Goal: Navigation & Orientation: Find specific page/section

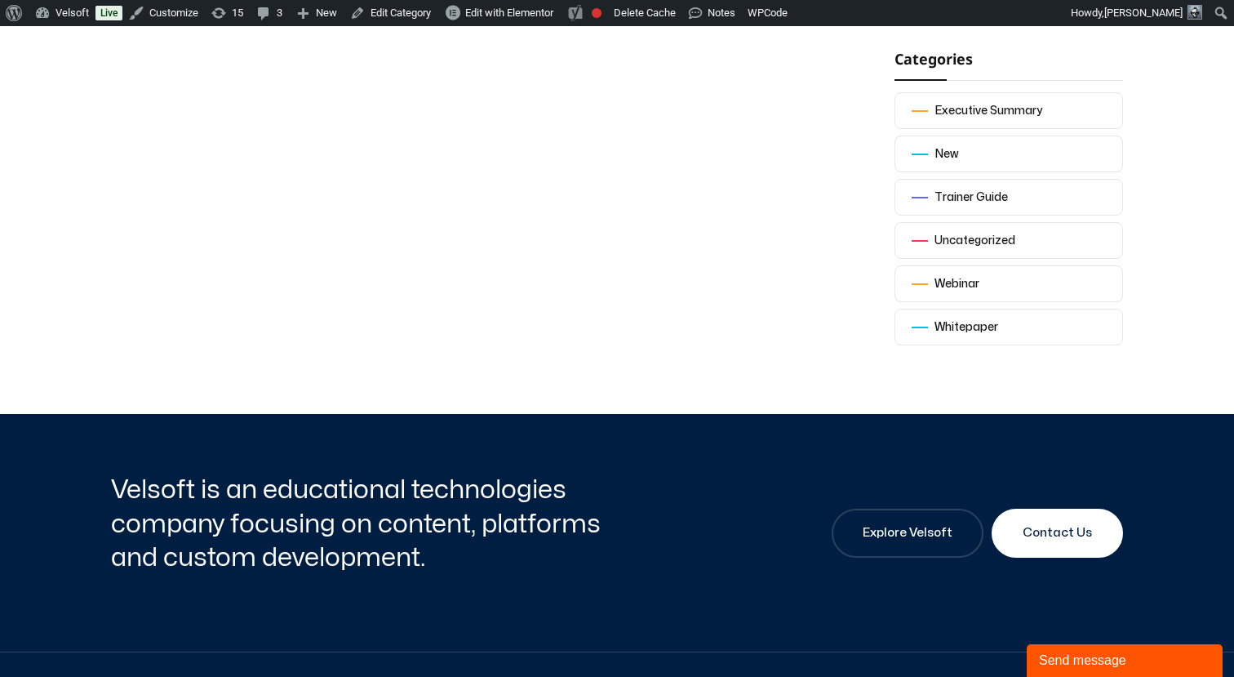
scroll to position [429, 0]
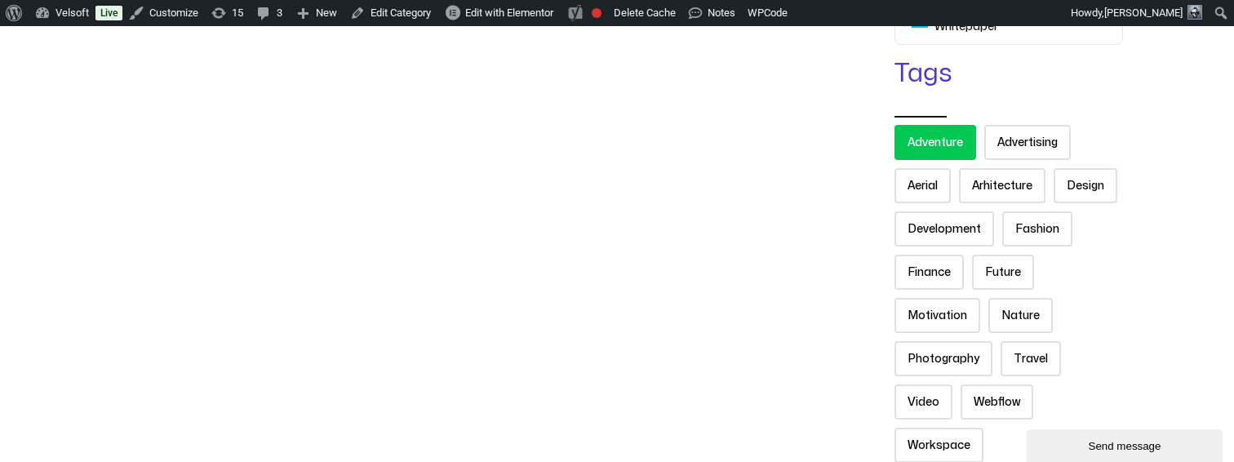
click at [921, 125] on link "Adventure" at bounding box center [935, 142] width 82 height 35
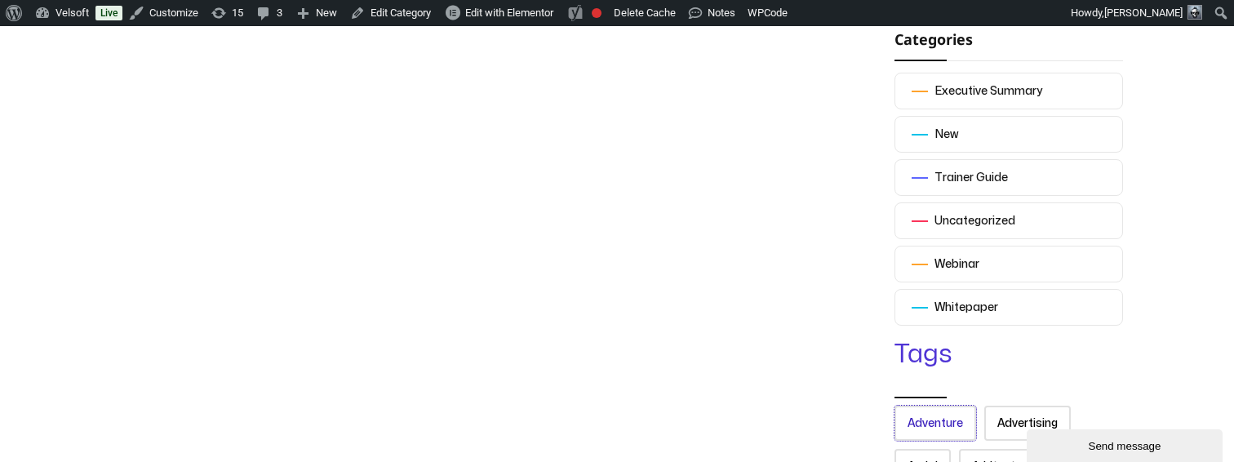
scroll to position [338, 0]
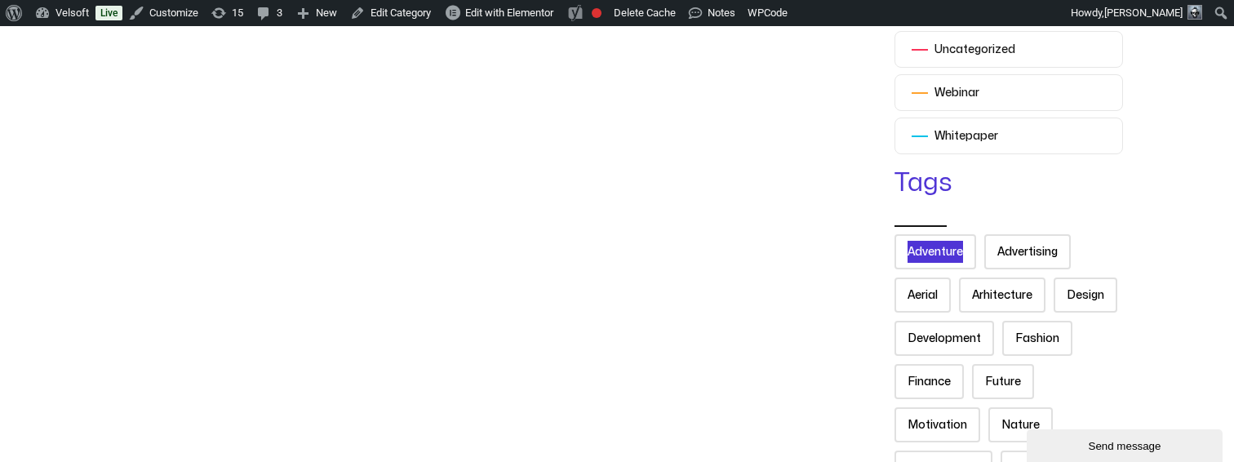
scroll to position [612, 0]
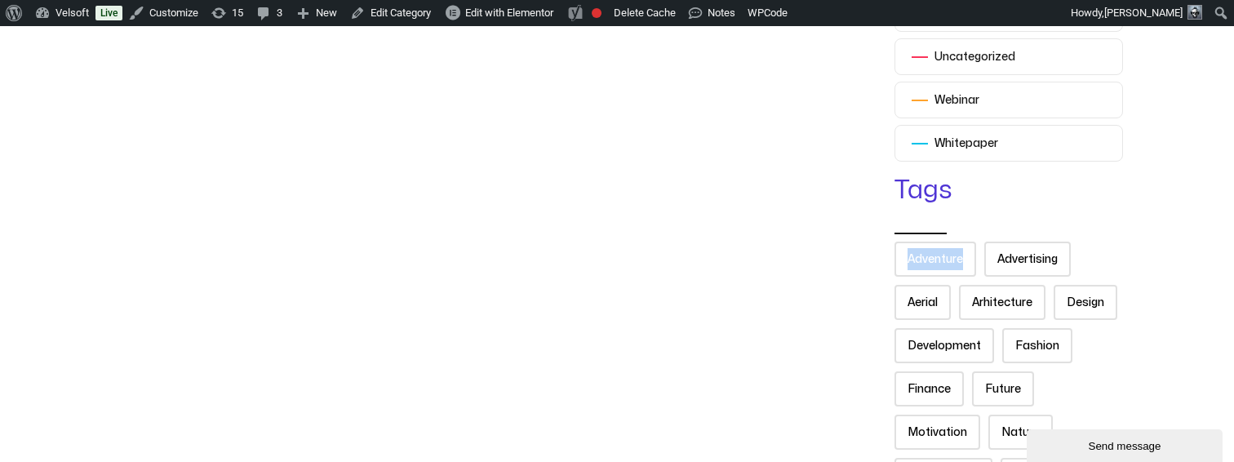
click at [867, 239] on div "Categories Executive Summary New Trainer Guide Uncategorized Webinar Whitepaper…" at bounding box center [617, 222] width 1012 height 716
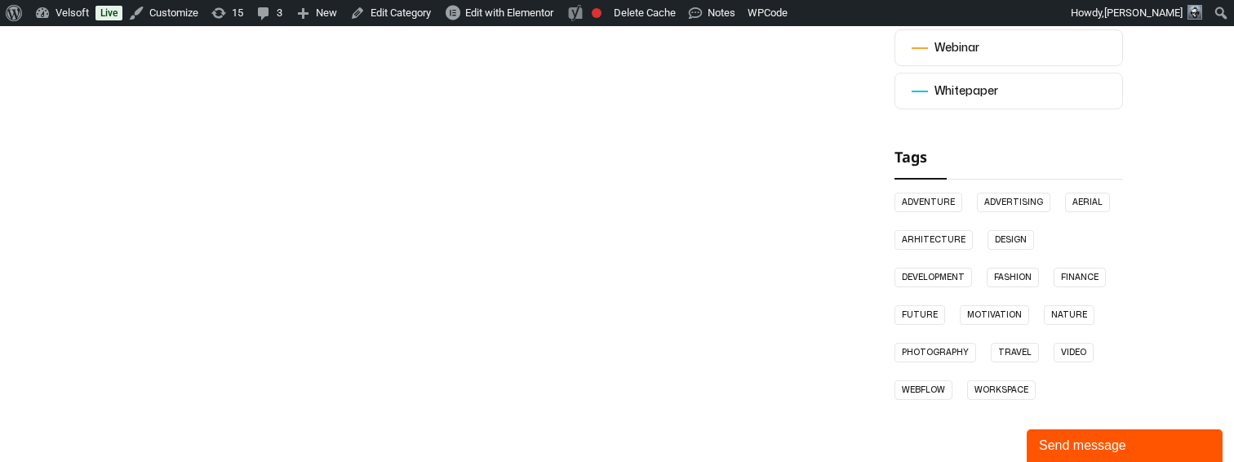
scroll to position [625, 0]
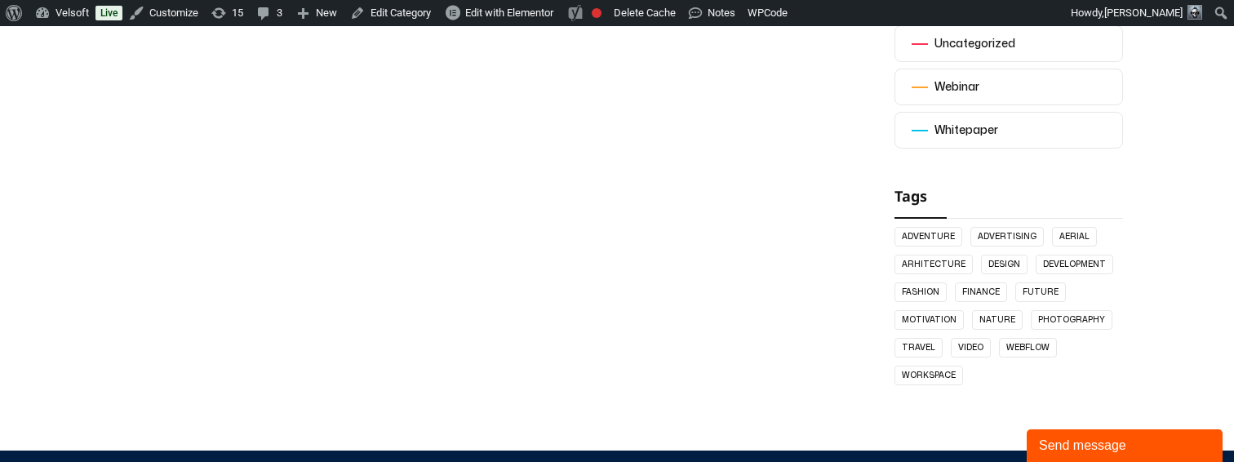
click at [702, 344] on div at bounding box center [453, 118] width 685 height 535
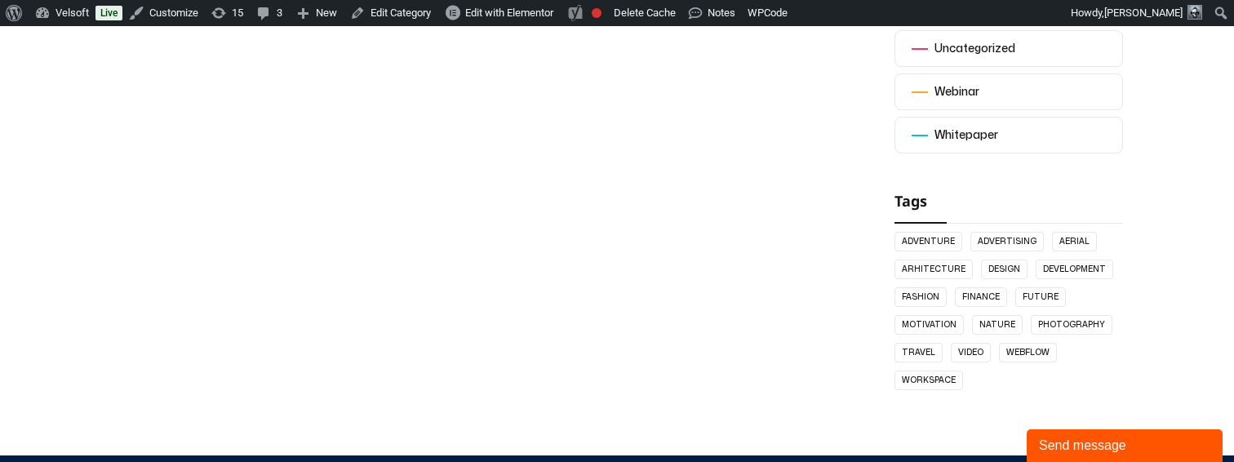
scroll to position [628, 0]
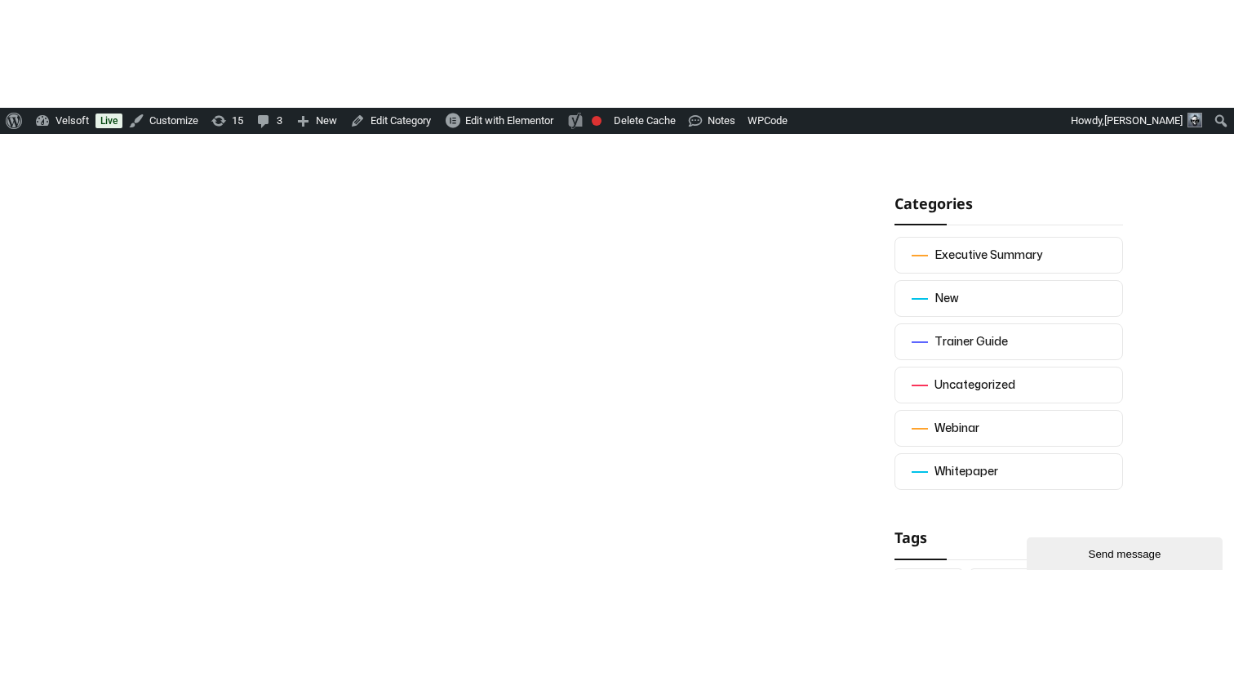
scroll to position [456, 0]
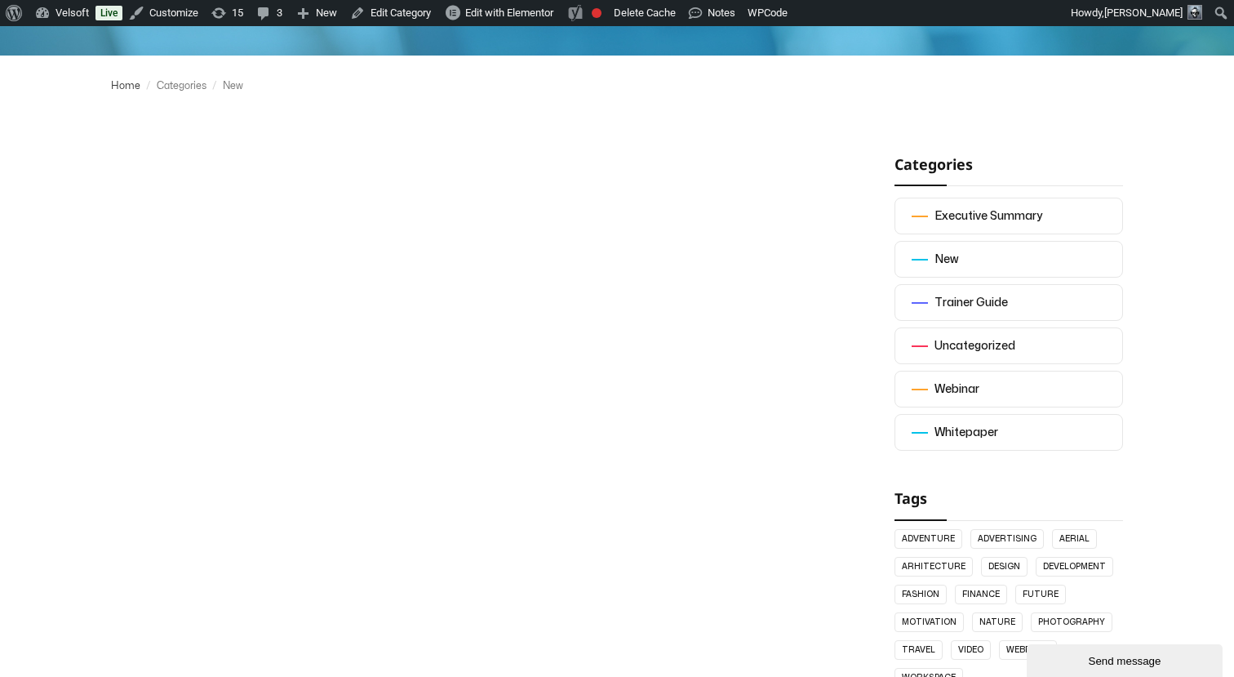
scroll to position [322, 0]
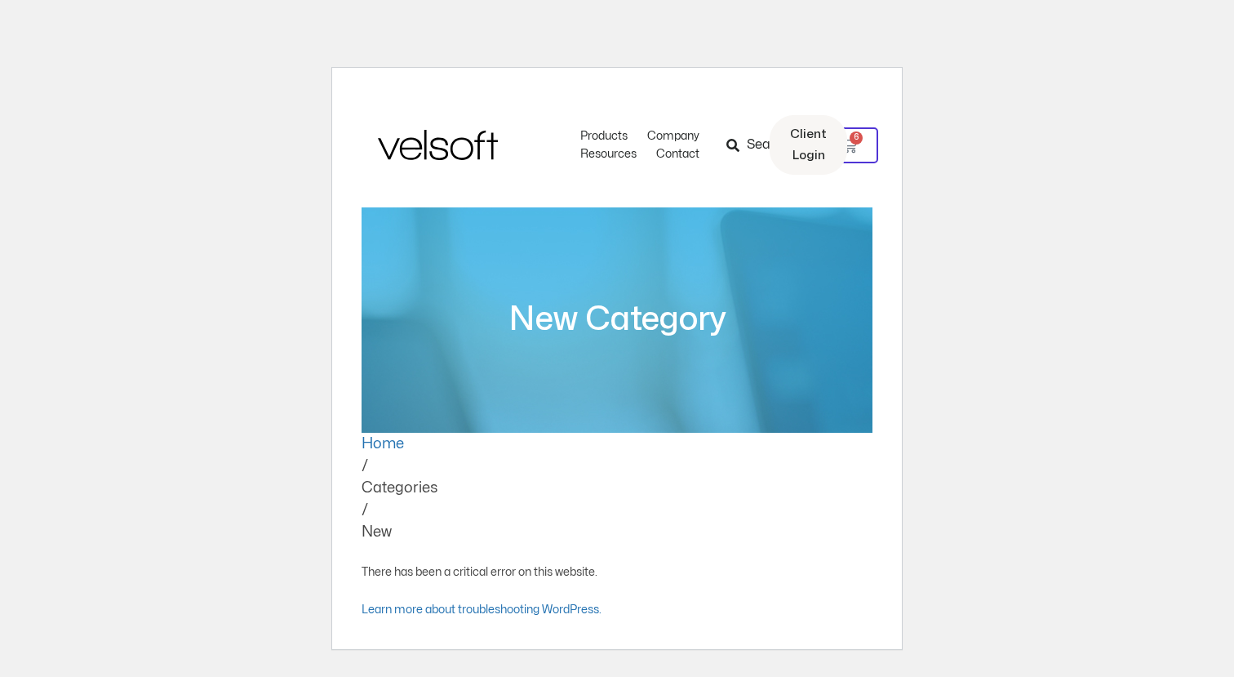
scroll to position [2, 0]
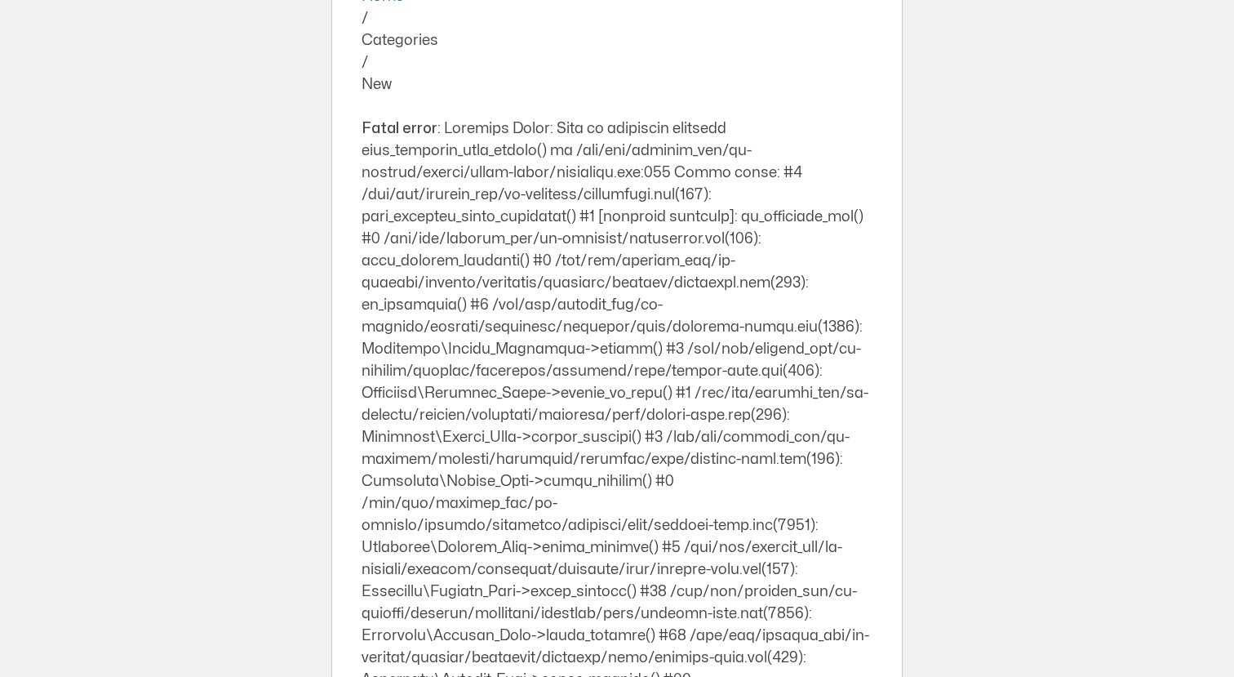
scroll to position [721, 0]
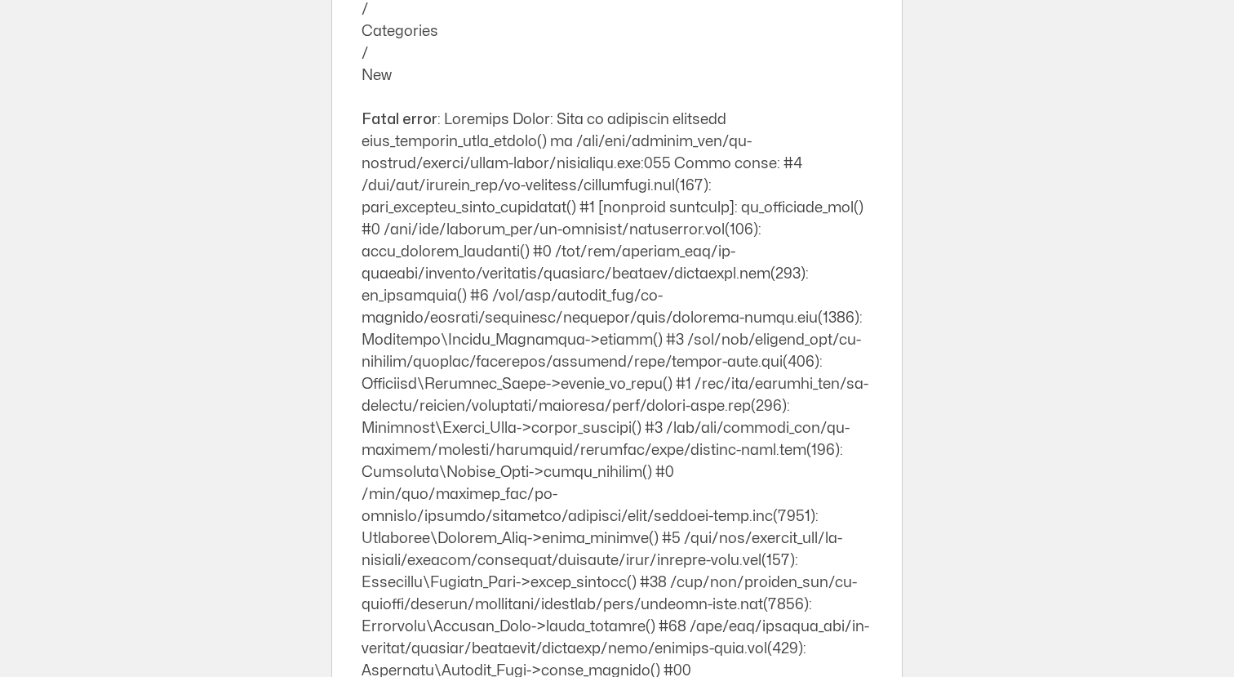
copy div "blog_category_post_markup"
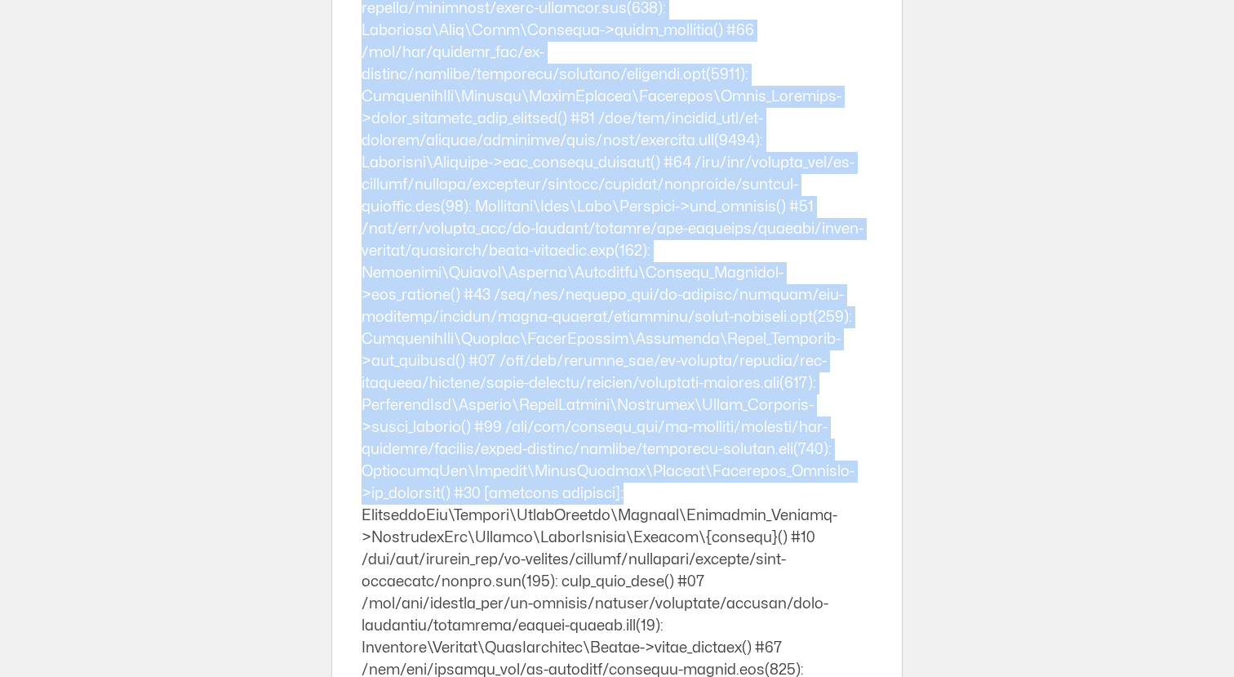
scroll to position [1765, 0]
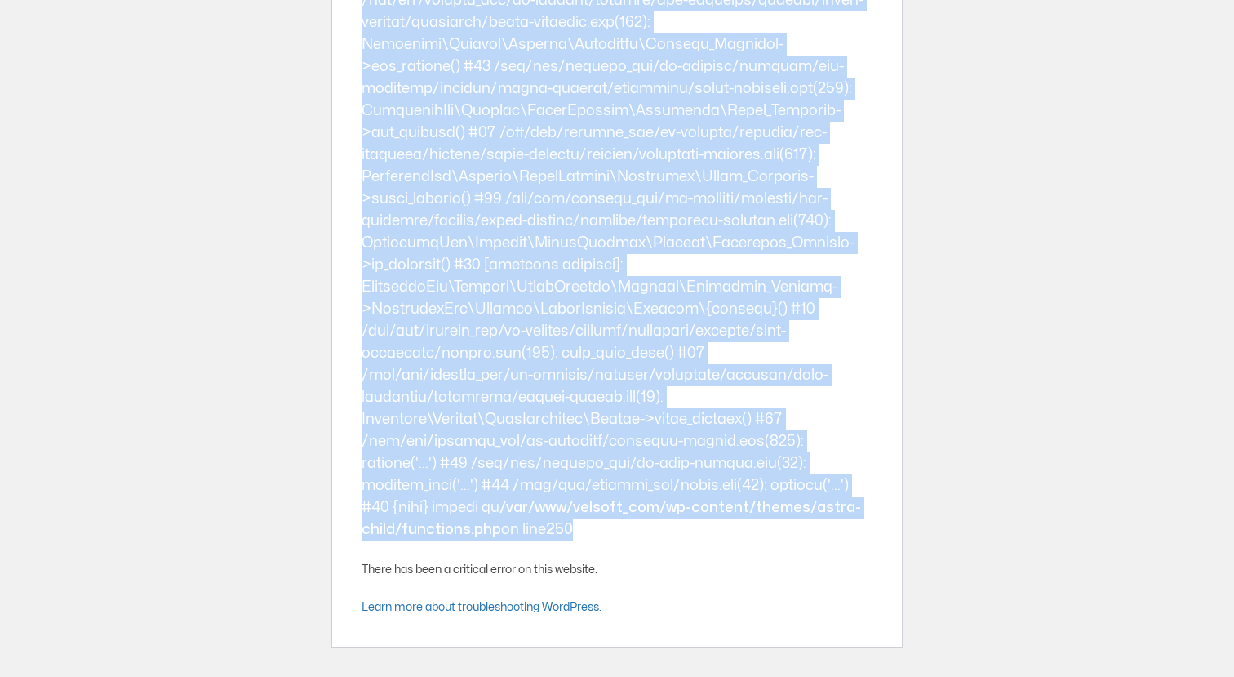
drag, startPoint x: 364, startPoint y: 75, endPoint x: 484, endPoint y: 525, distance: 465.4
copy div "Fatal error : Uncaught Error: Call to undefined function blog_category_post_mar…"
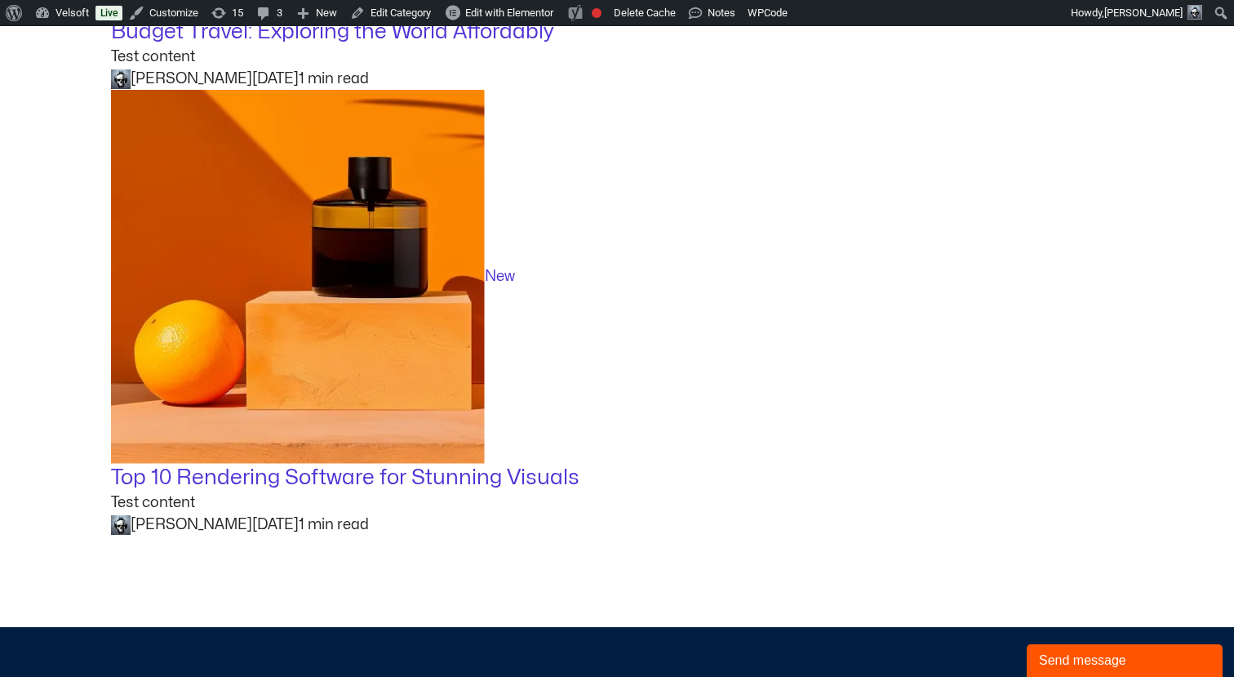
scroll to position [1727, 0]
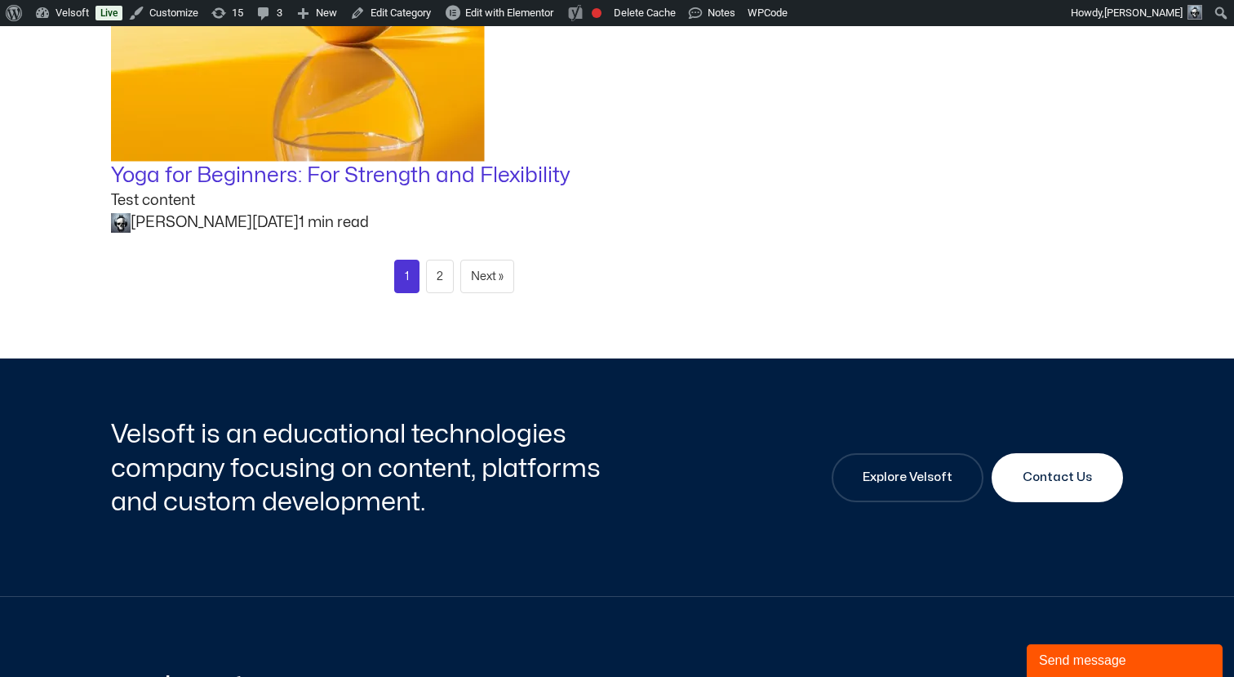
scroll to position [934, 0]
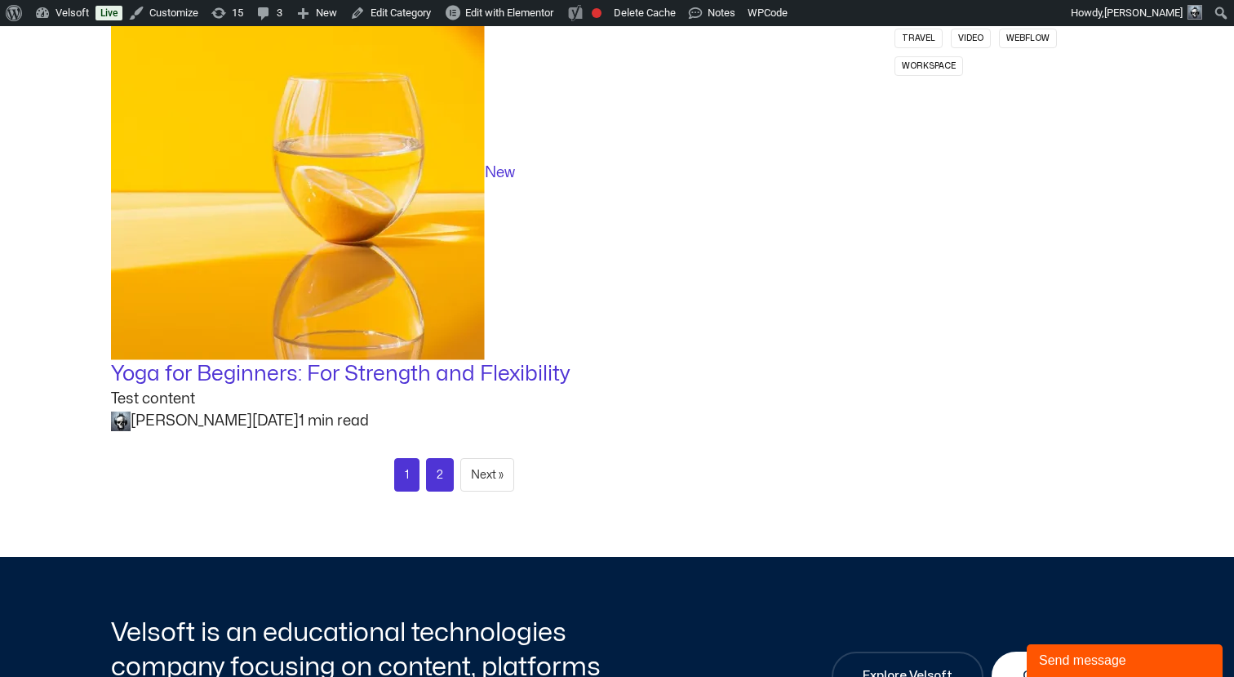
click at [437, 472] on link "2" at bounding box center [440, 474] width 28 height 33
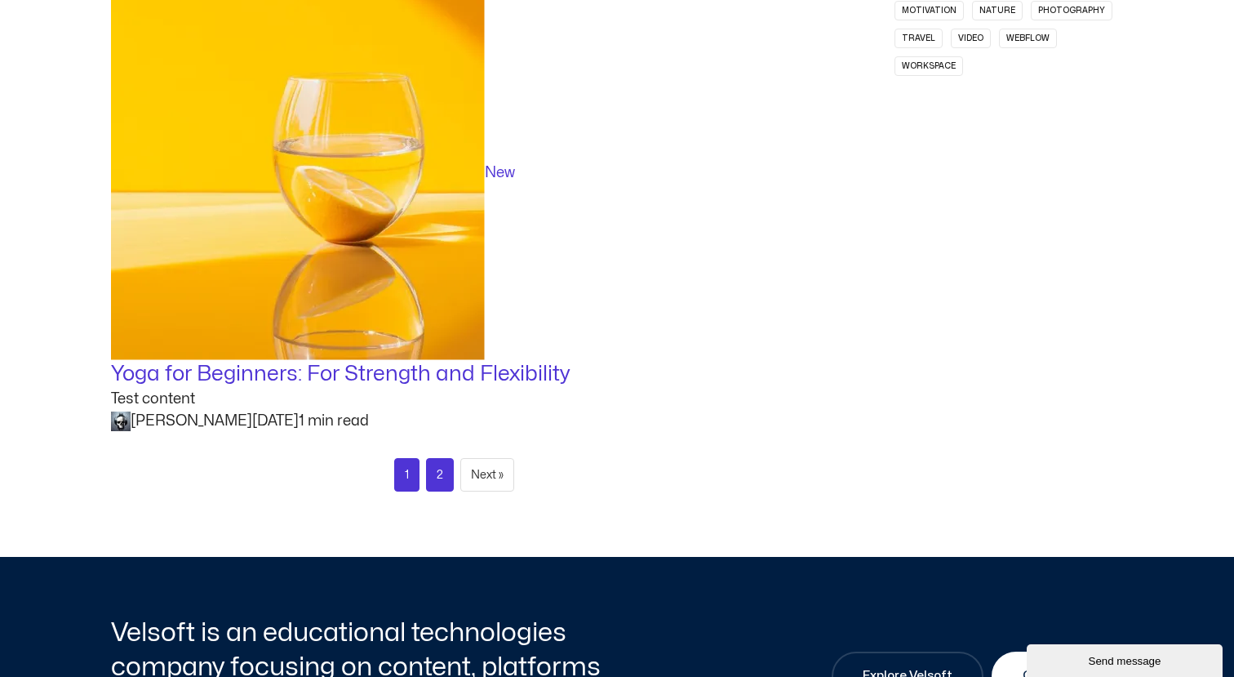
click at [439, 477] on link "2" at bounding box center [440, 474] width 28 height 33
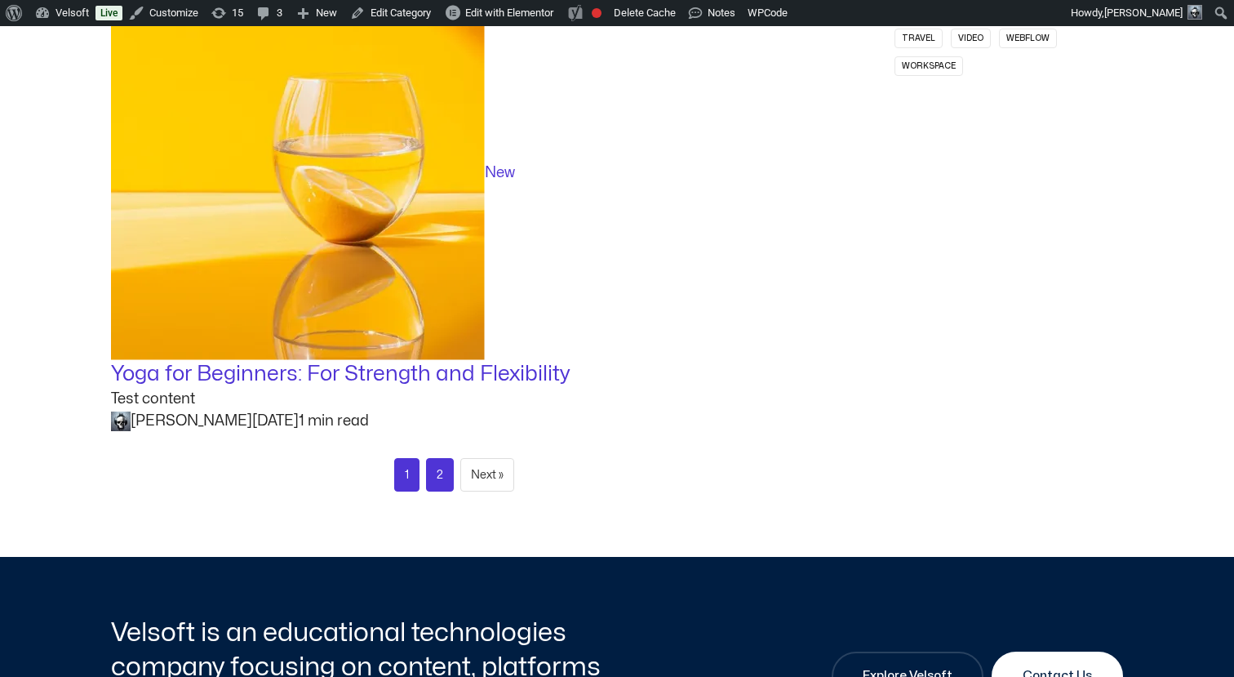
click at [439, 473] on link "2" at bounding box center [440, 474] width 28 height 33
click at [435, 471] on link "2" at bounding box center [440, 474] width 28 height 33
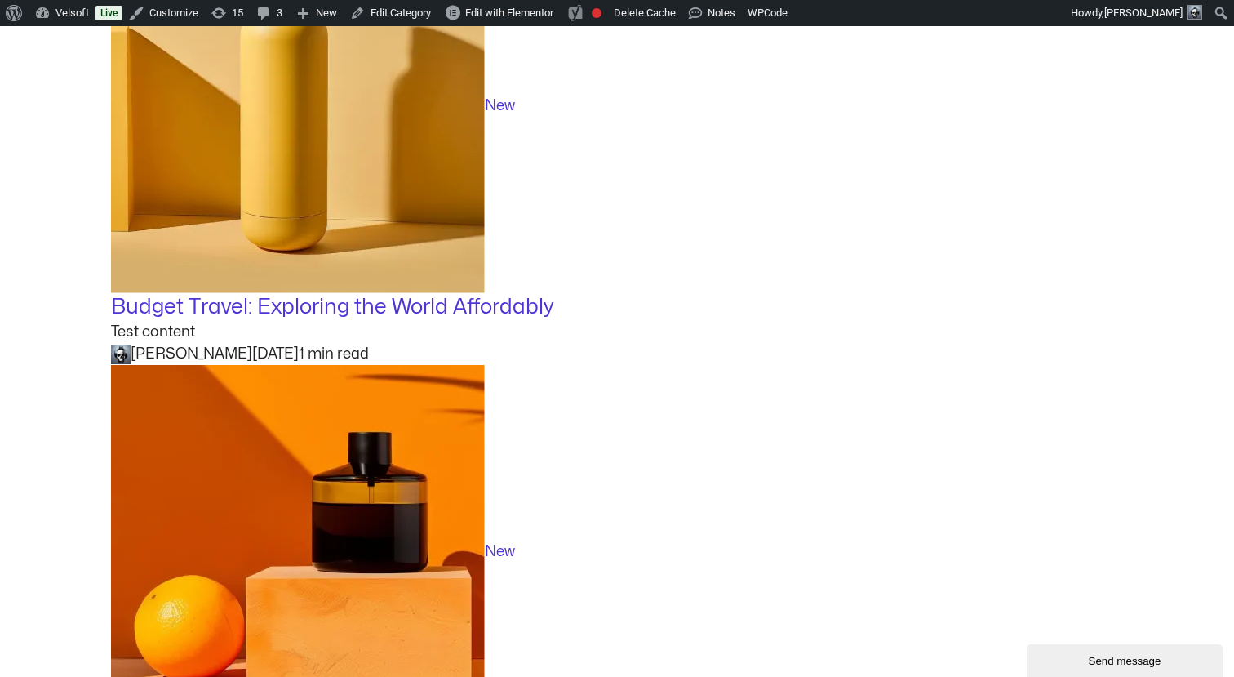
scroll to position [1462, 0]
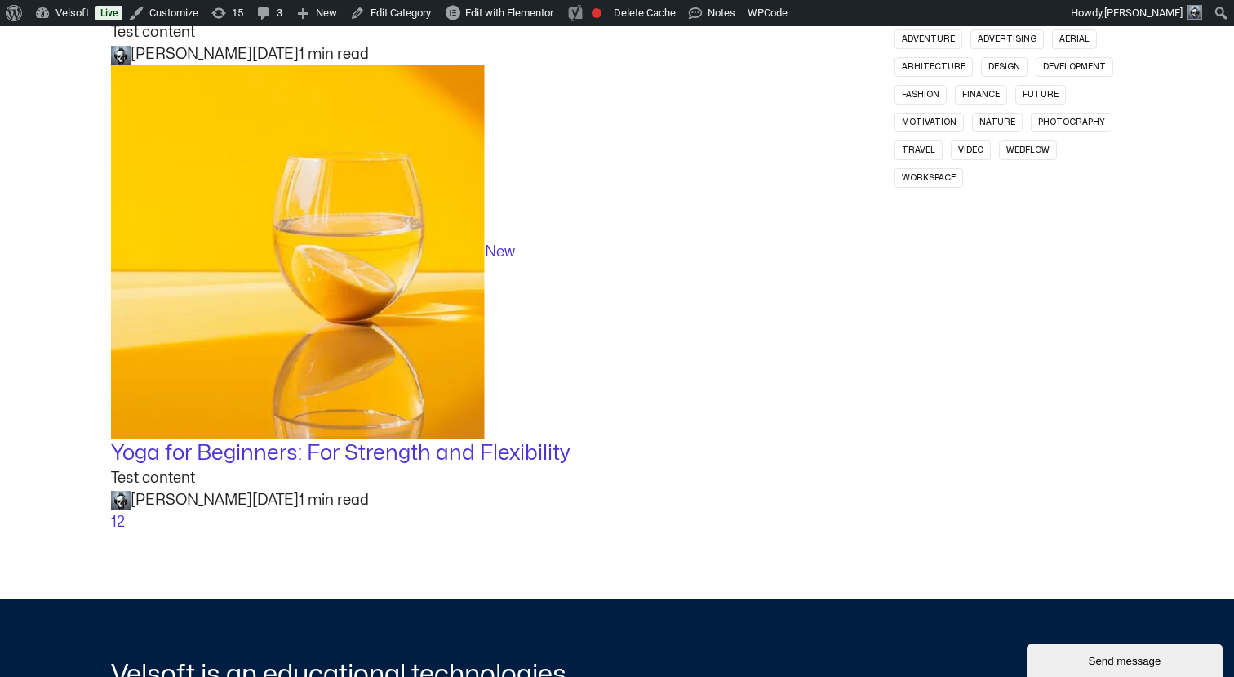
scroll to position [934, 0]
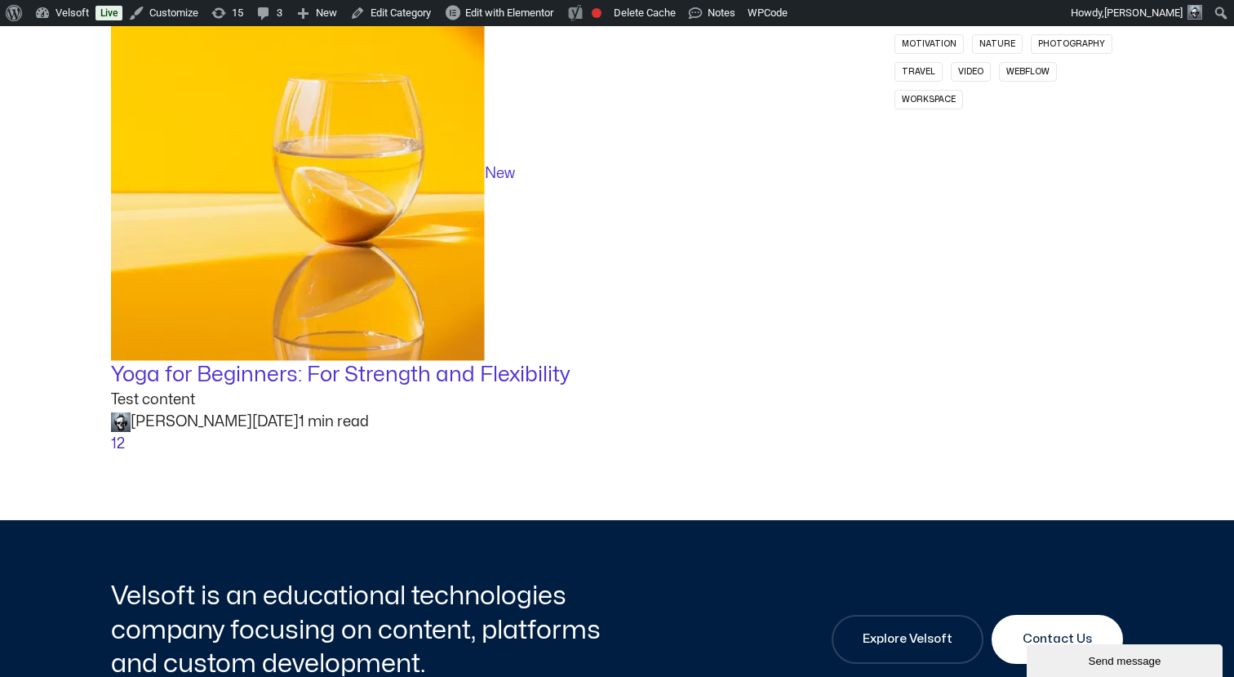
click at [123, 444] on link "2" at bounding box center [121, 444] width 8 height 14
click at [112, 444] on link "1" at bounding box center [114, 444] width 6 height 14
click at [125, 444] on div "1 2" at bounding box center [453, 444] width 685 height 22
click at [119, 443] on link "2" at bounding box center [121, 444] width 8 height 14
click at [112, 446] on link "1" at bounding box center [114, 444] width 6 height 14
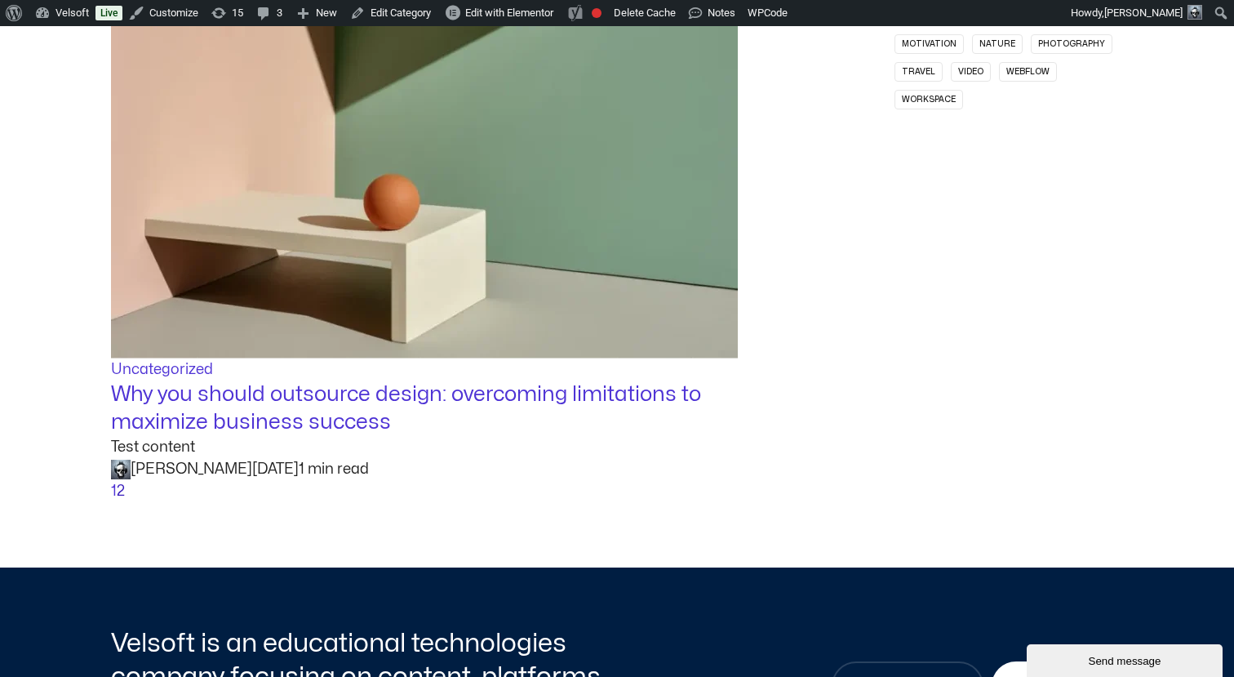
click at [122, 485] on link "2" at bounding box center [121, 491] width 8 height 14
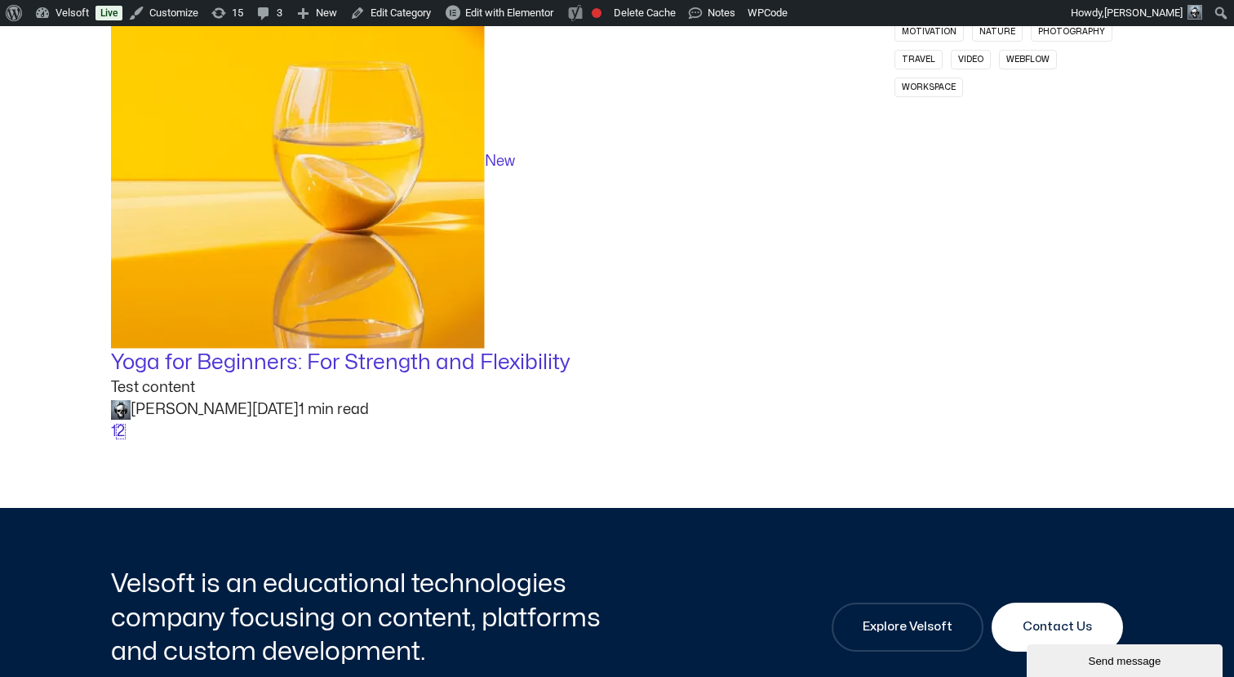
scroll to position [986, 0]
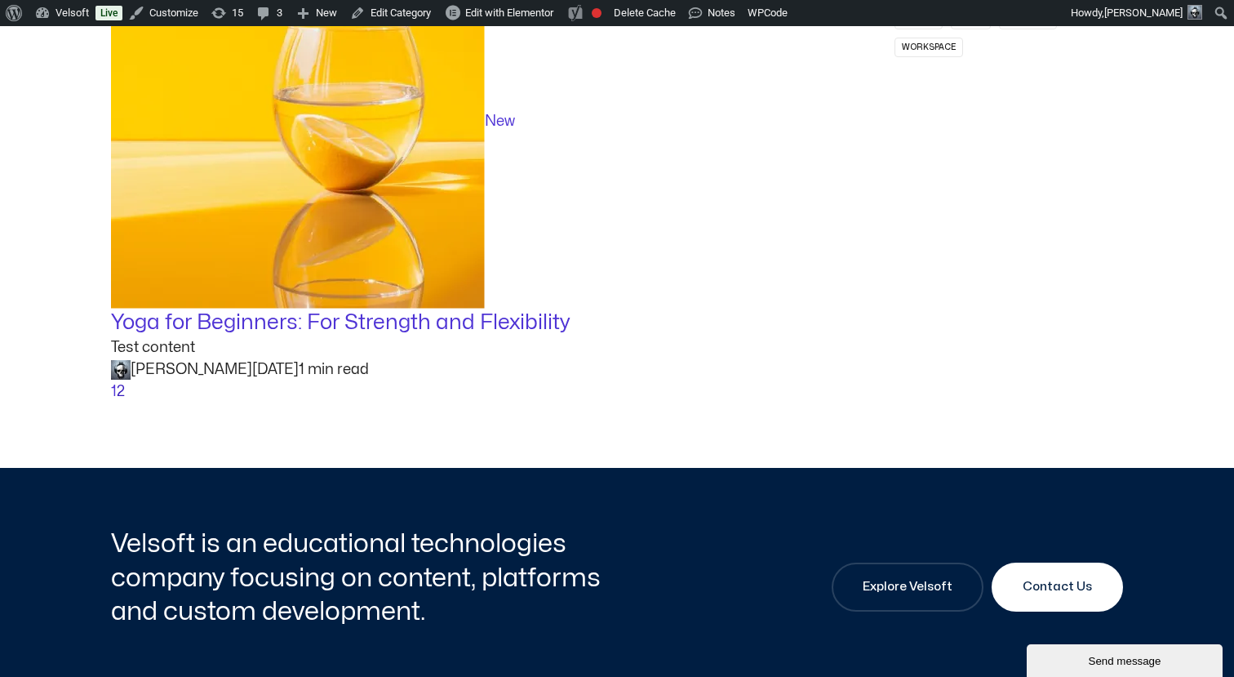
click at [123, 393] on link "2" at bounding box center [121, 391] width 8 height 14
click at [113, 387] on link "1" at bounding box center [114, 391] width 6 height 14
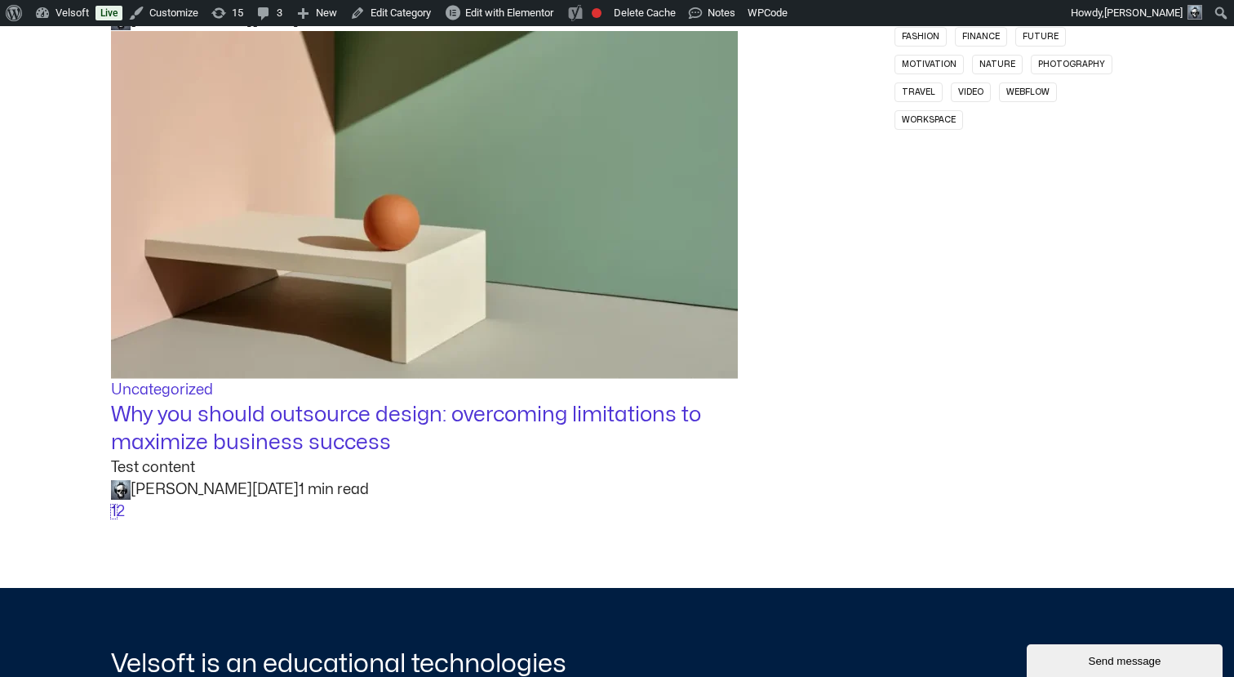
scroll to position [916, 0]
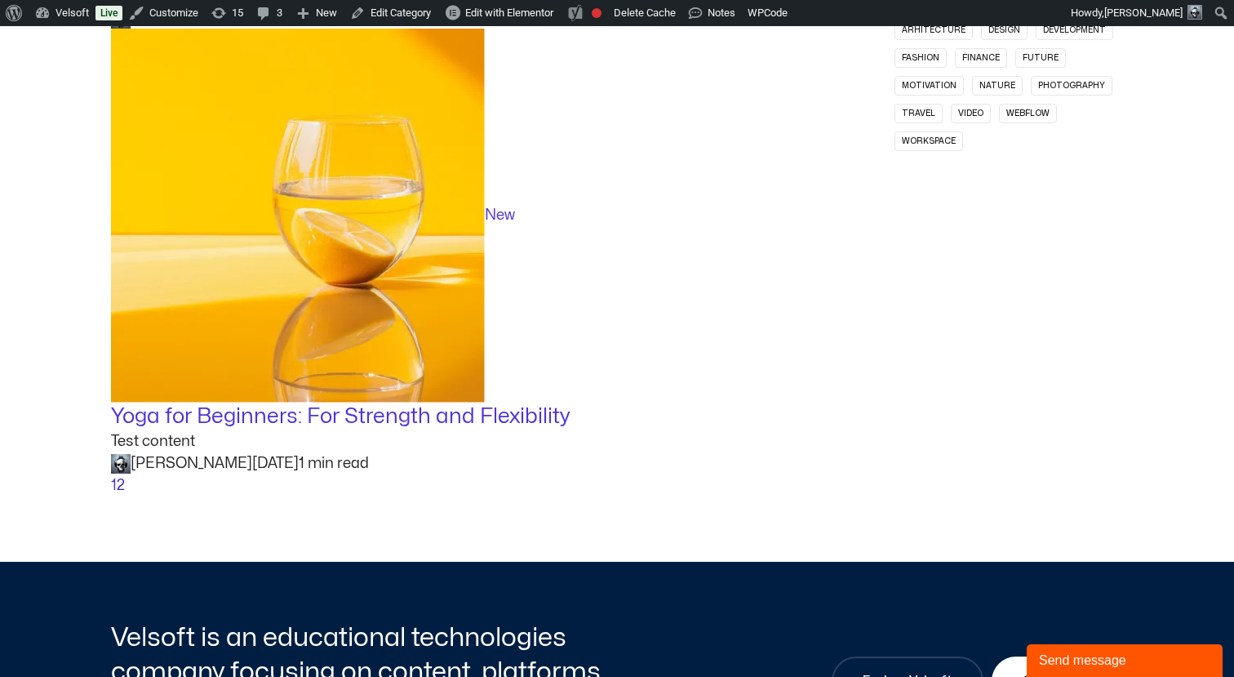
click at [123, 488] on link "2" at bounding box center [121, 485] width 8 height 14
click at [113, 481] on link "1" at bounding box center [114, 485] width 6 height 14
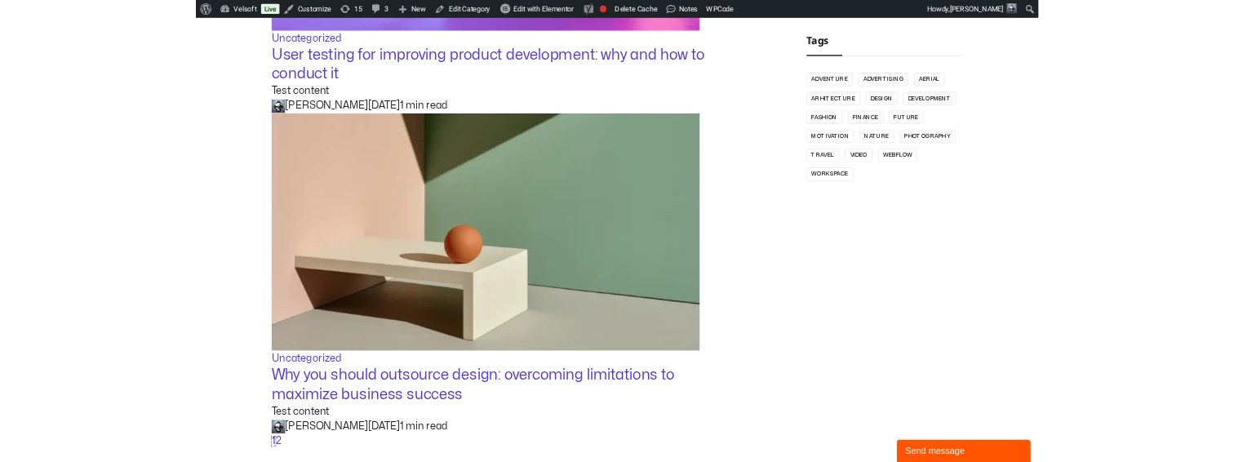
scroll to position [846, 0]
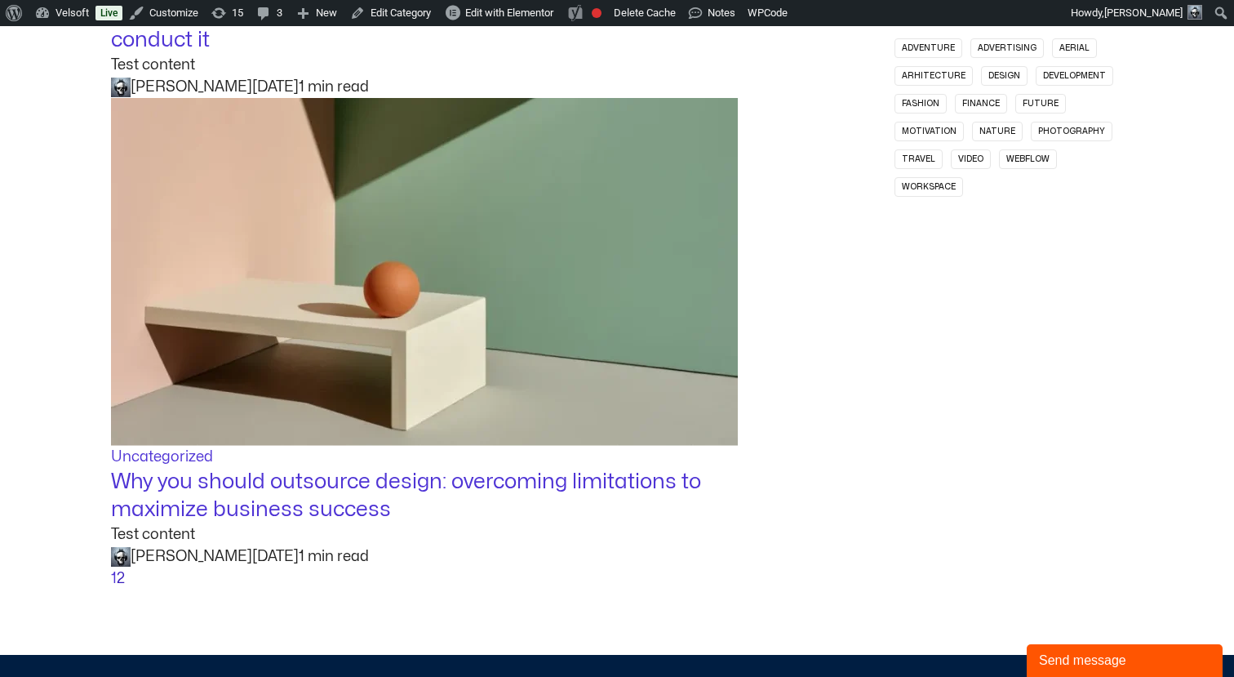
click at [123, 577] on link "2" at bounding box center [121, 578] width 8 height 14
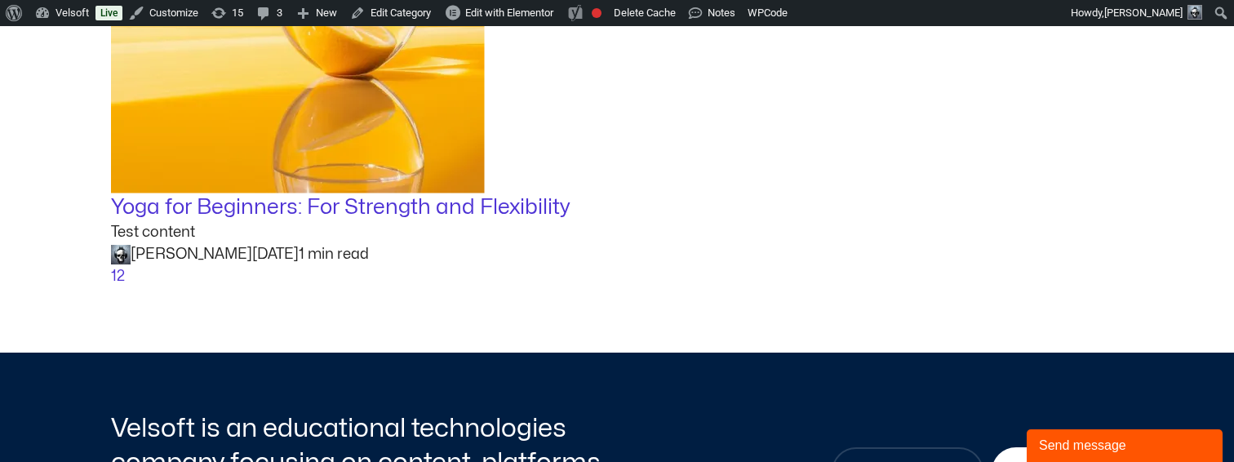
scroll to position [1130, 0]
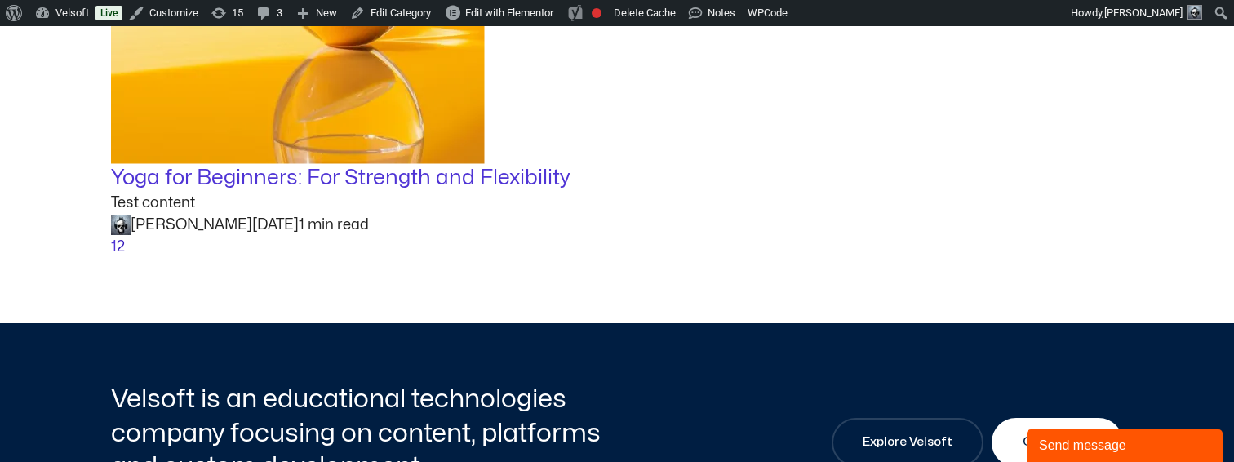
click at [123, 248] on link "2" at bounding box center [121, 247] width 8 height 14
click at [112, 240] on link "1" at bounding box center [114, 247] width 6 height 14
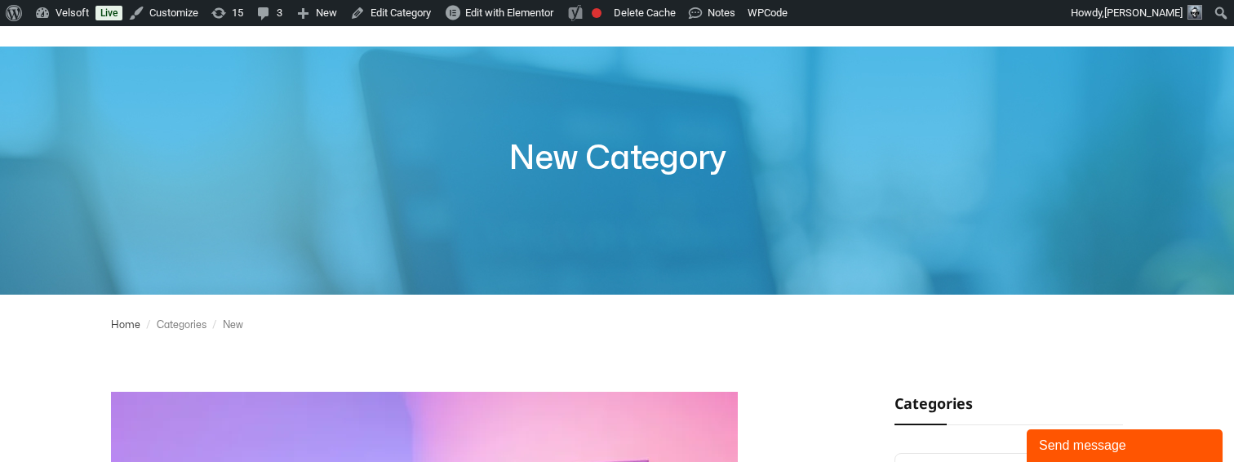
scroll to position [0, 0]
